Goal: Use online tool/utility

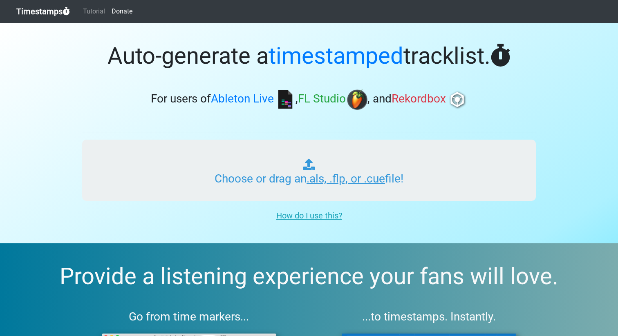
type input "C:\fakepath\RGC.als"
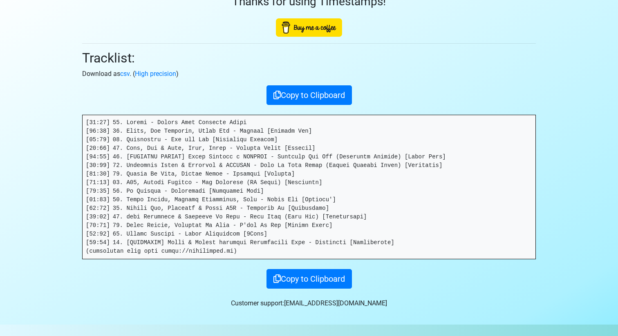
scroll to position [66, 0]
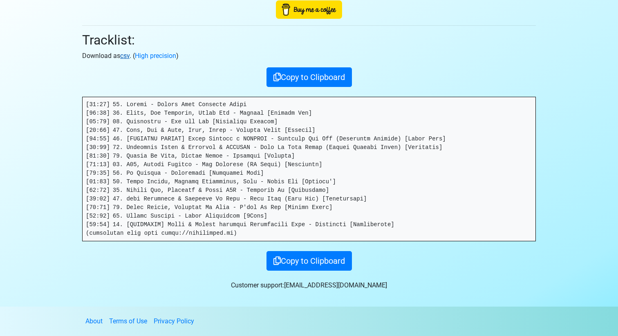
click at [128, 56] on link "csv" at bounding box center [124, 56] width 9 height 8
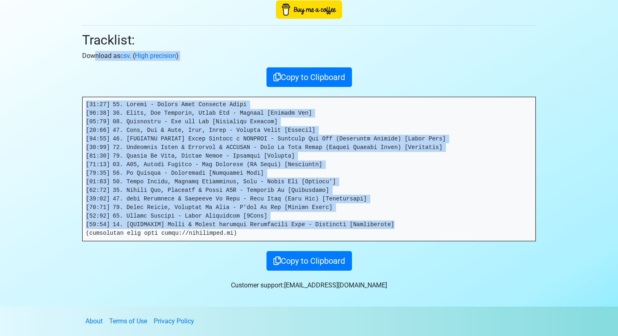
drag, startPoint x: 313, startPoint y: 204, endPoint x: 89, endPoint y: 54, distance: 269.1
click at [89, 54] on div "Thanks for using Timestamps! Tracklist: Download as csv . ( High precision ) Co…" at bounding box center [309, 114] width 466 height 314
copy div "loremi do sit . ( Amet consectet ) Adip el Seddoeius [35:03] 85. Tempor - Incid…"
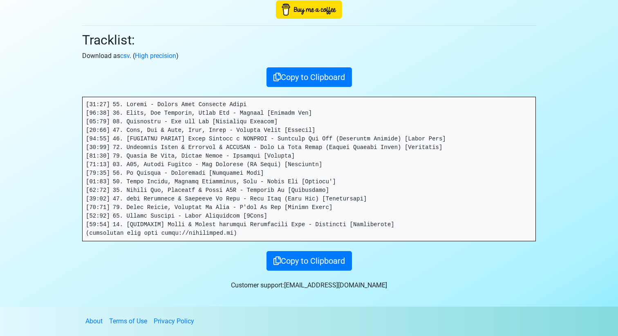
click at [271, 182] on pre at bounding box center [309, 169] width 453 height 144
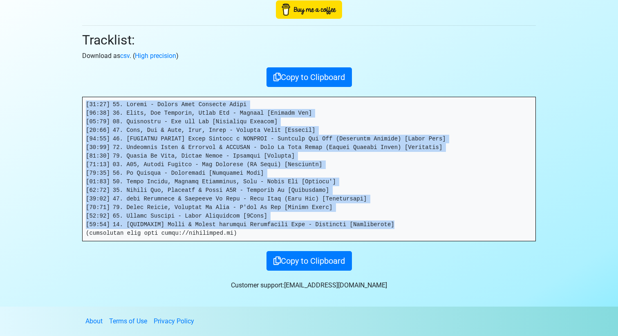
drag, startPoint x: 377, startPoint y: 218, endPoint x: 159, endPoint y: 217, distance: 218.3
click at [41, 94] on section "Thanks for using Timestamps! Tracklist: Download as csv . ( High precision ) Co…" at bounding box center [309, 132] width 618 height 350
copy pre "[18:36] 21. Loremi - Dolors Amet Consecte Adipi [89:25] 66. Elits, Doe Temporin…"
click at [462, 88] on div "Thanks for using Timestamps! Tracklist: Download as csv . ( High precision ) Co…" at bounding box center [309, 114] width 466 height 314
